Goal: Find contact information: Find contact information

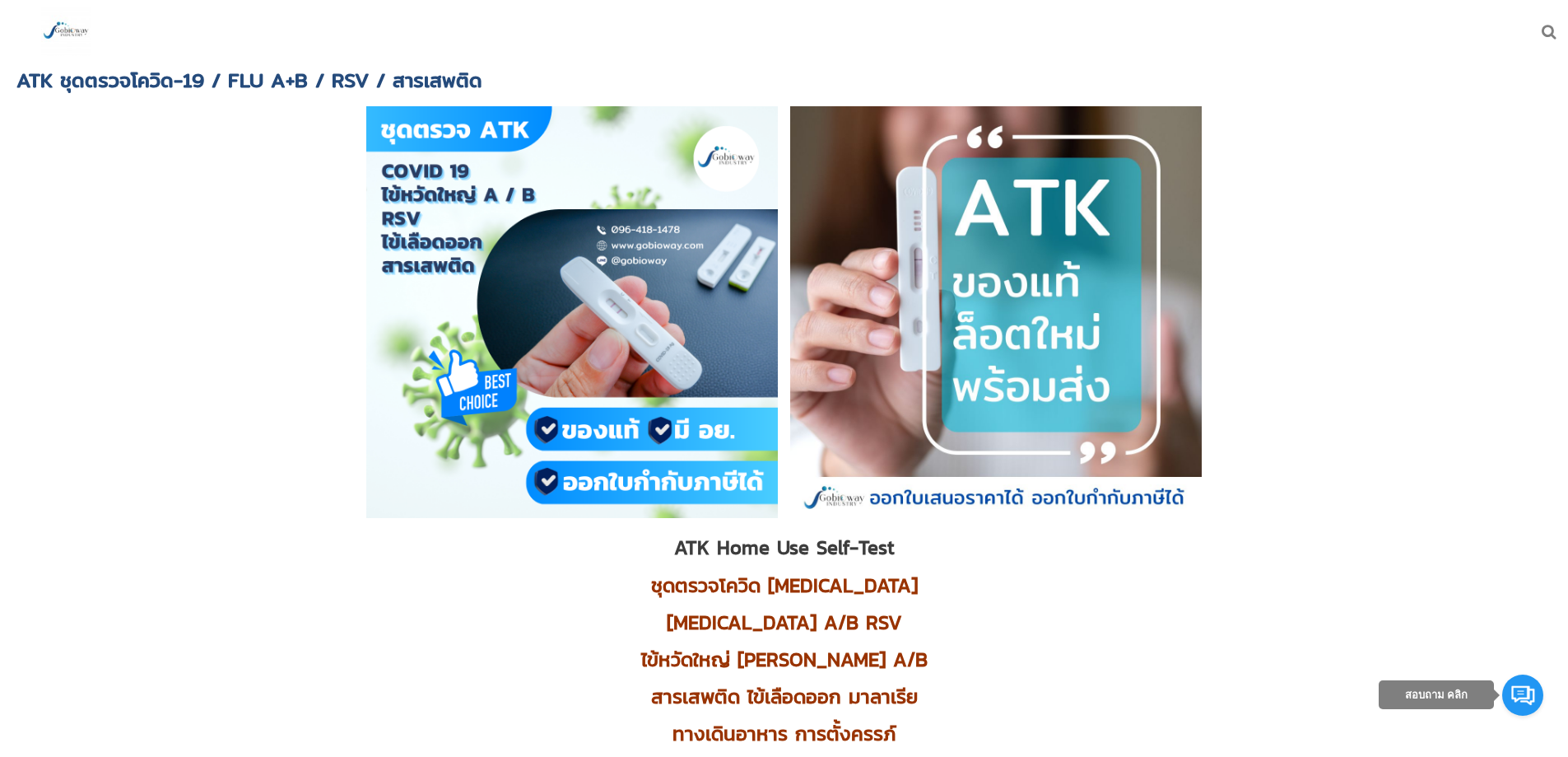
click at [58, 33] on img at bounding box center [66, 31] width 49 height 49
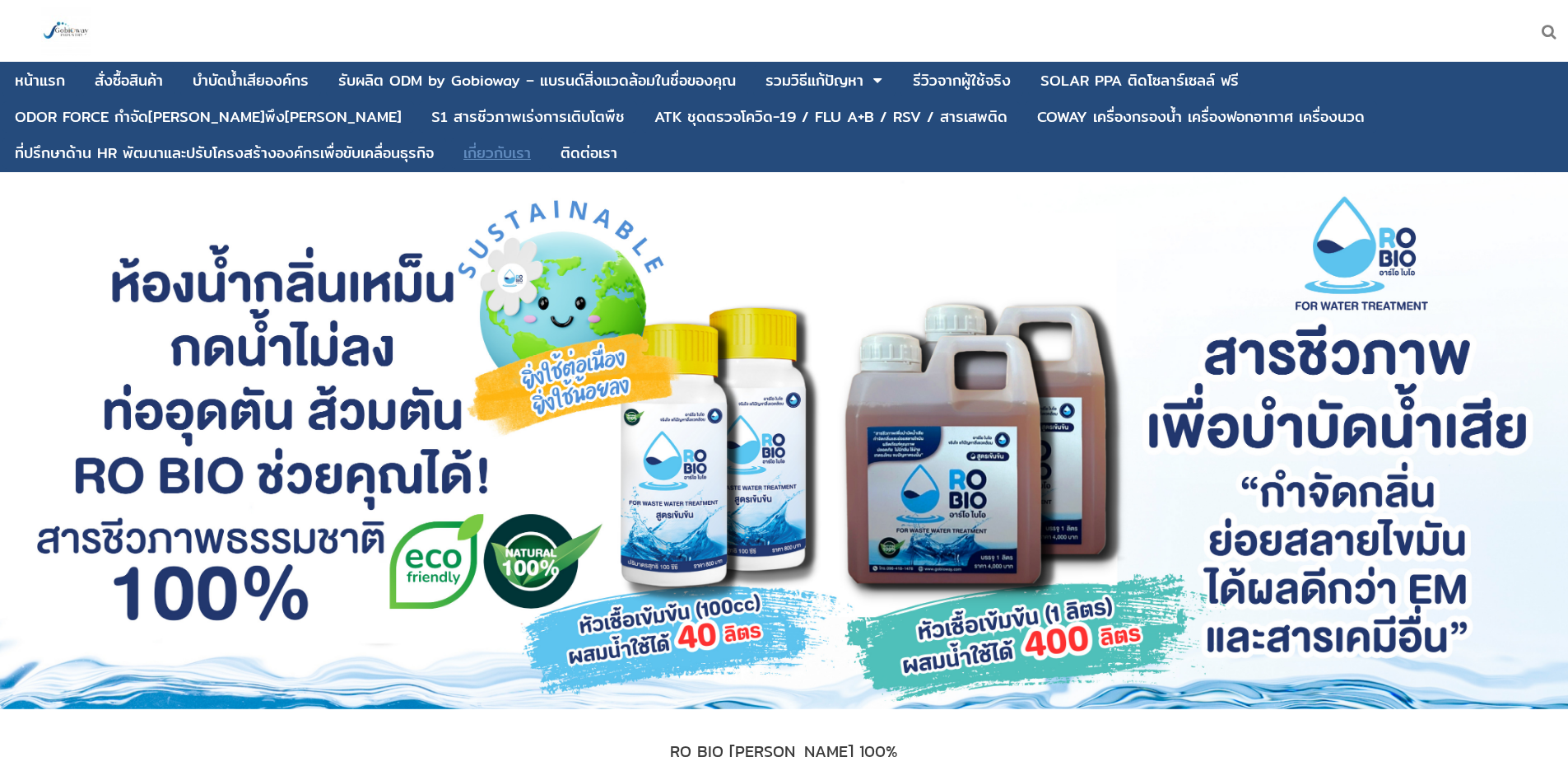
click at [531, 146] on div "เกี่ยวกับเรา" at bounding box center [497, 154] width 68 height 15
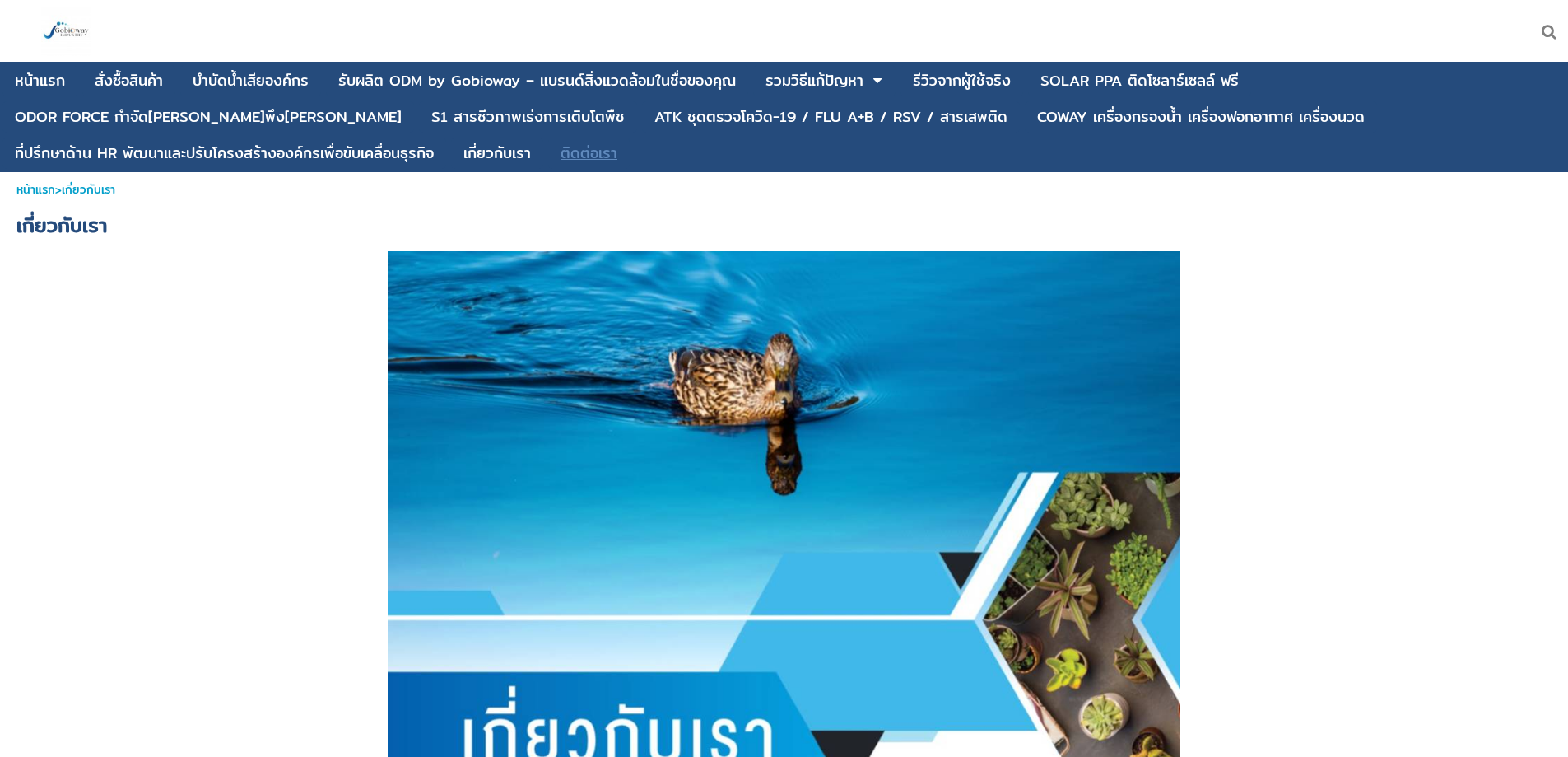
click at [561, 152] on div "ติดต่อเรา" at bounding box center [589, 154] width 57 height 15
